Goal: Use online tool/utility: Utilize a website feature to perform a specific function

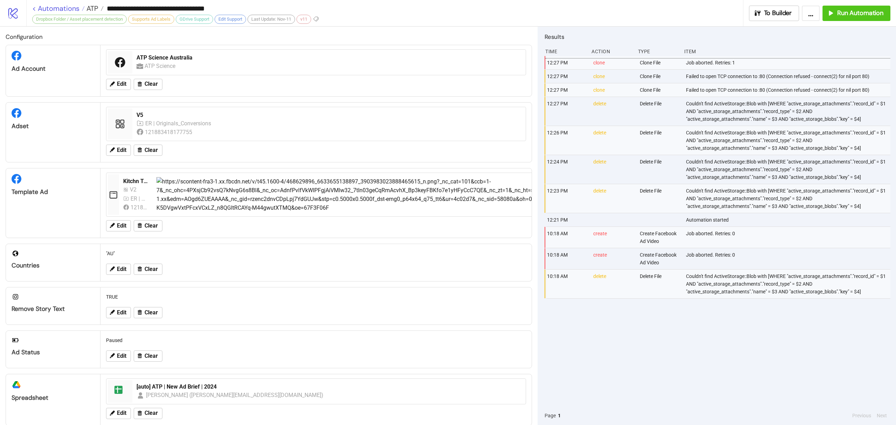
click at [73, 6] on link "< Automations" at bounding box center [58, 8] width 53 height 7
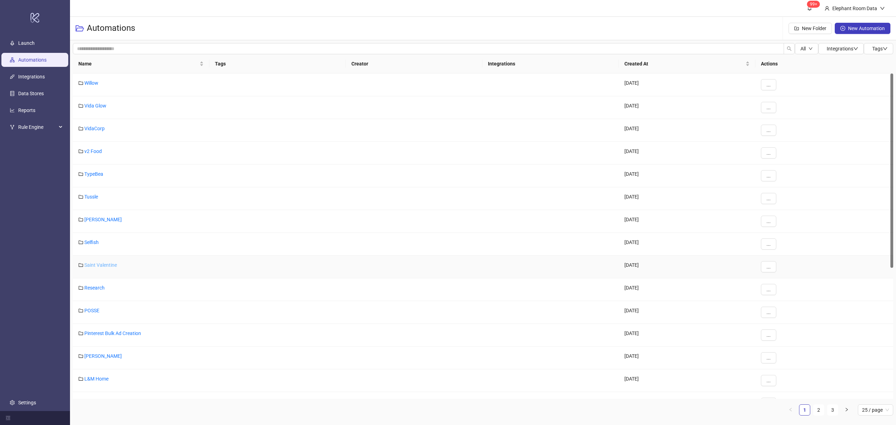
click at [96, 268] on link "Saint Valentine" at bounding box center [100, 265] width 33 height 6
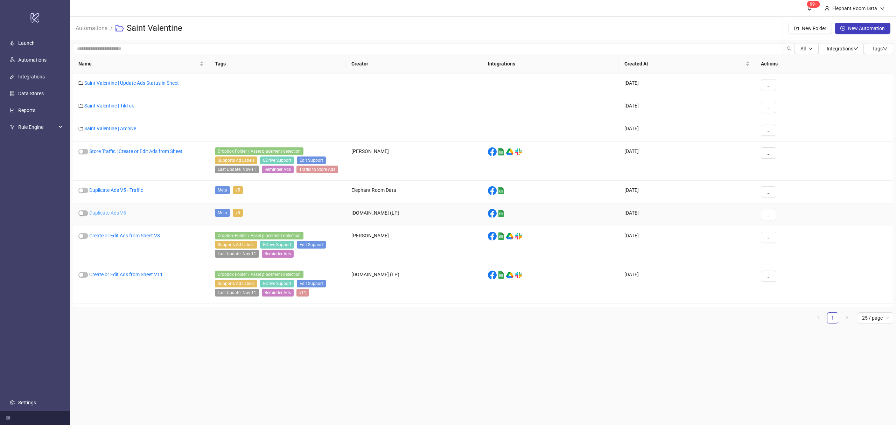
click at [120, 213] on link "Duplicate Ads V5" at bounding box center [107, 213] width 37 height 6
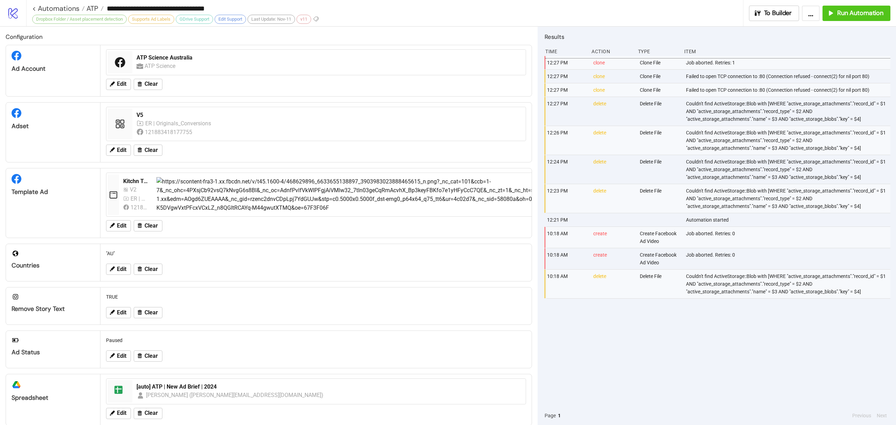
type input "**********"
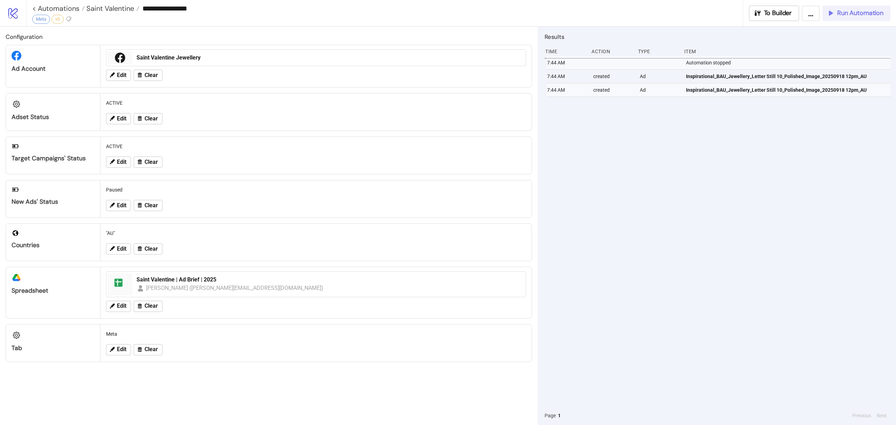
click at [855, 8] on button "Run Automation" at bounding box center [857, 13] width 68 height 15
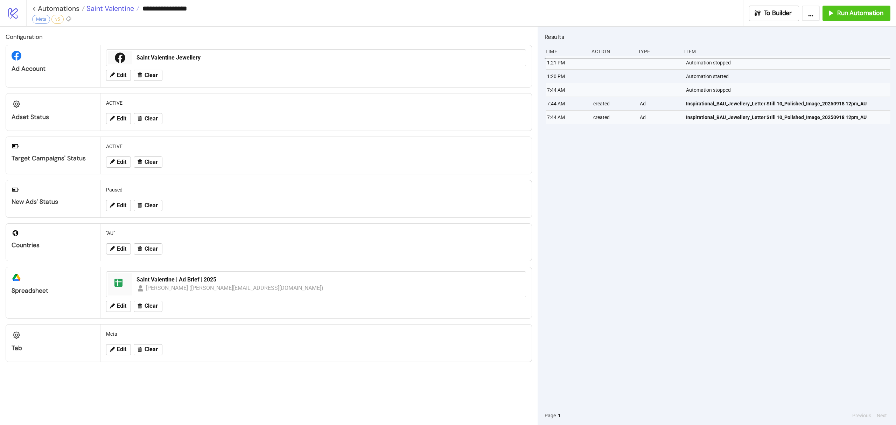
click at [127, 4] on span "Saint Valentine" at bounding box center [109, 8] width 49 height 9
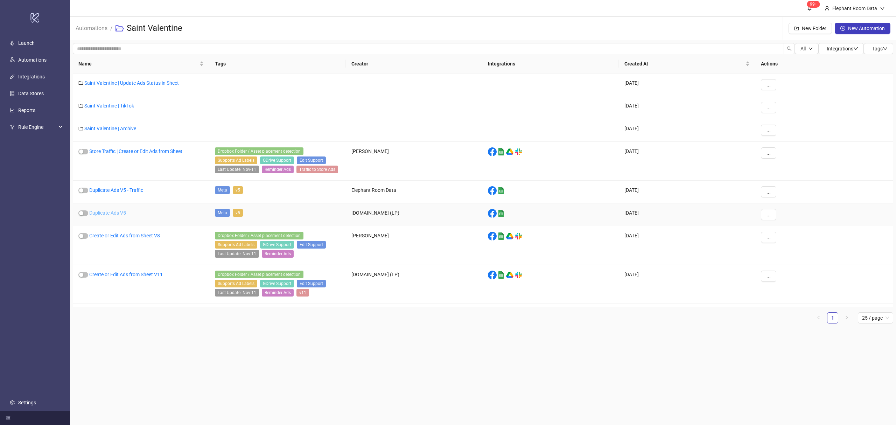
click at [118, 213] on link "Duplicate Ads V5" at bounding box center [107, 213] width 37 height 6
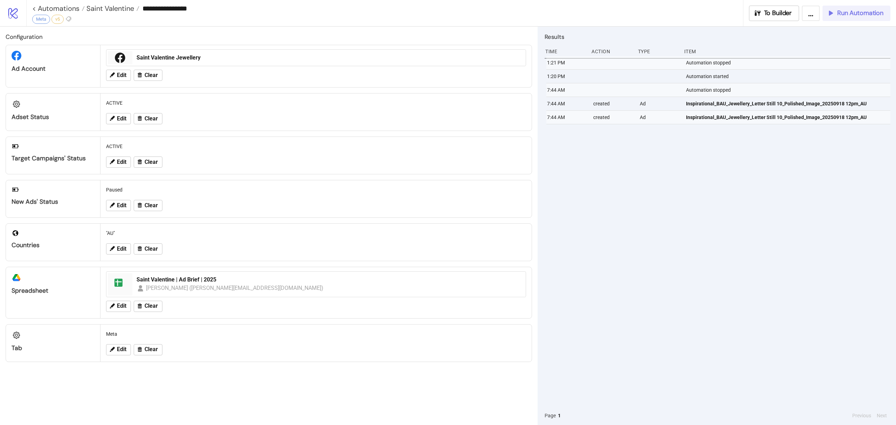
click at [861, 14] on span "Run Automation" at bounding box center [860, 13] width 46 height 8
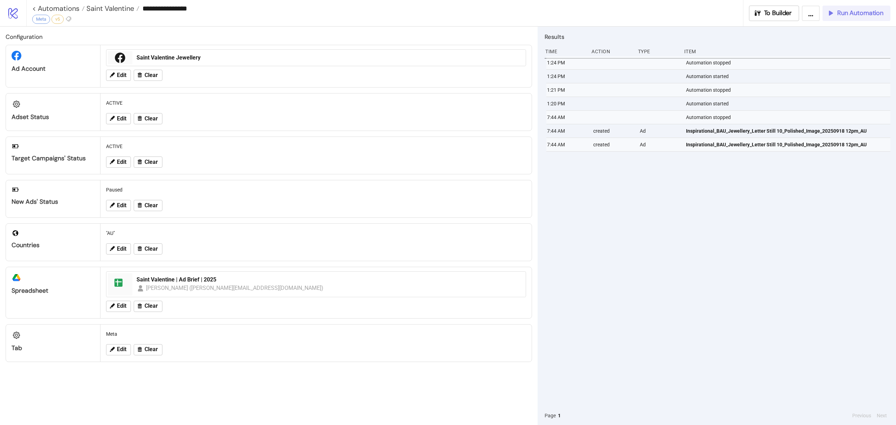
click at [846, 20] on button "Run Automation" at bounding box center [857, 13] width 68 height 15
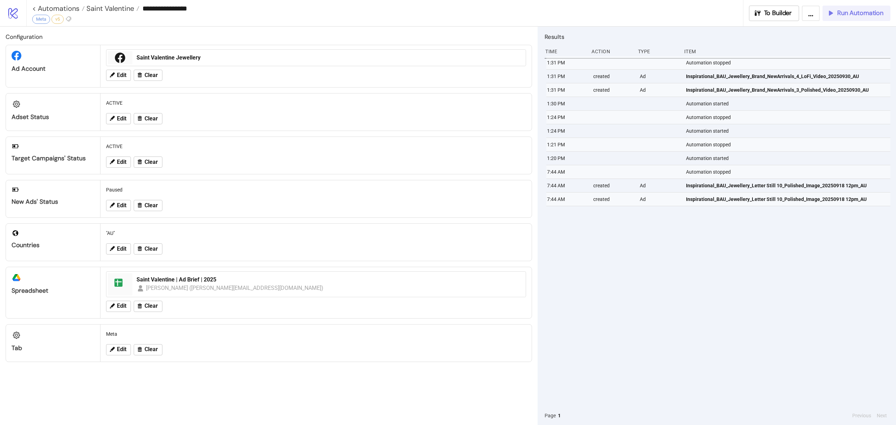
click at [867, 16] on span "Run Automation" at bounding box center [860, 13] width 46 height 8
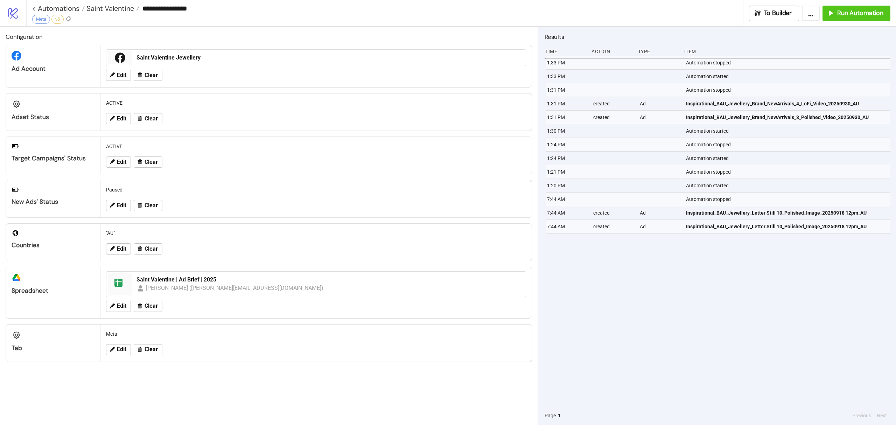
click at [847, 1] on div "**********" at bounding box center [461, 13] width 870 height 26
click at [860, 13] on span "Run Automation" at bounding box center [860, 13] width 46 height 8
